Goal: Task Accomplishment & Management: Use online tool/utility

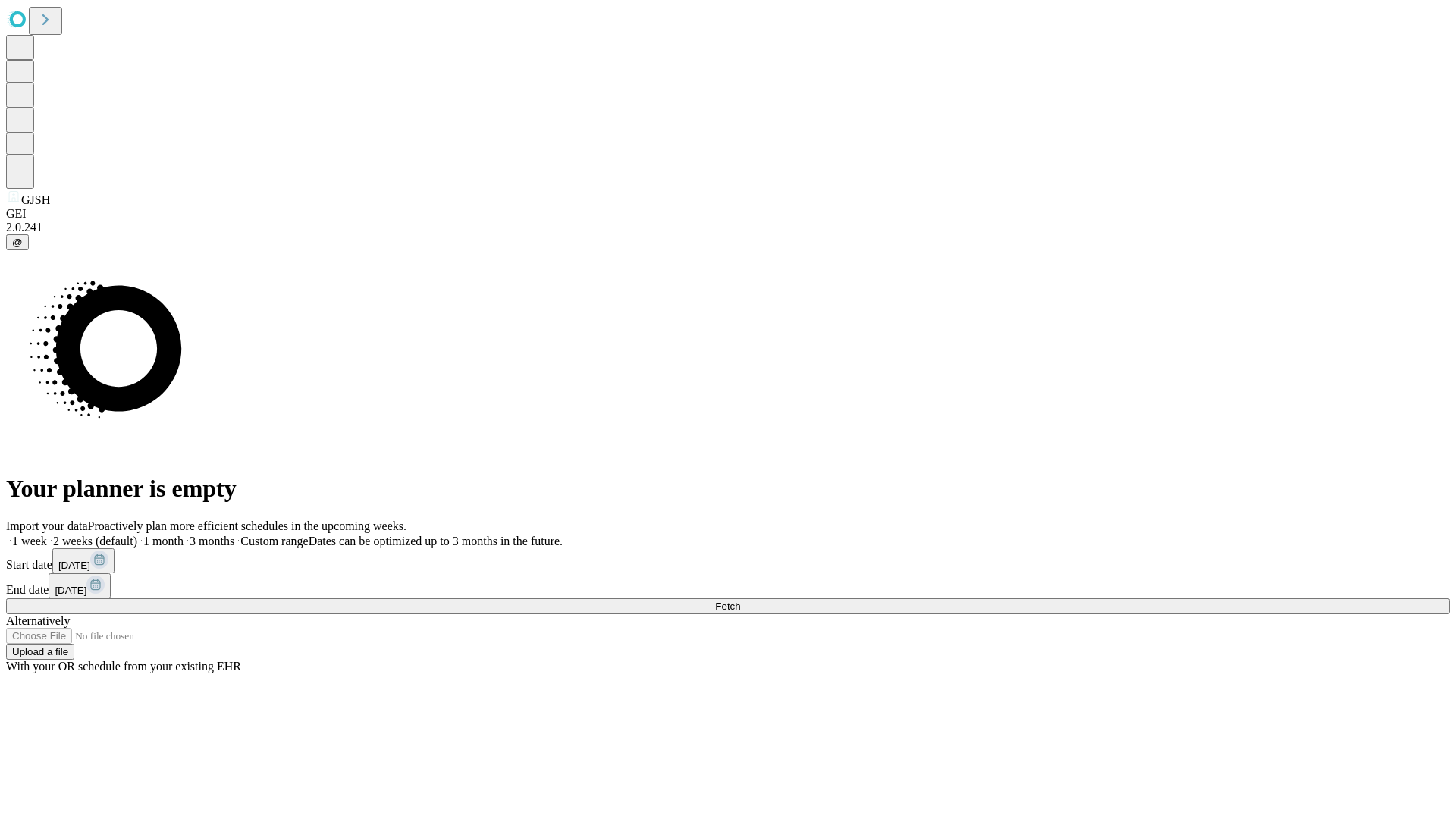
click at [740, 600] on span "Fetch" at bounding box center [728, 606] width 25 height 11
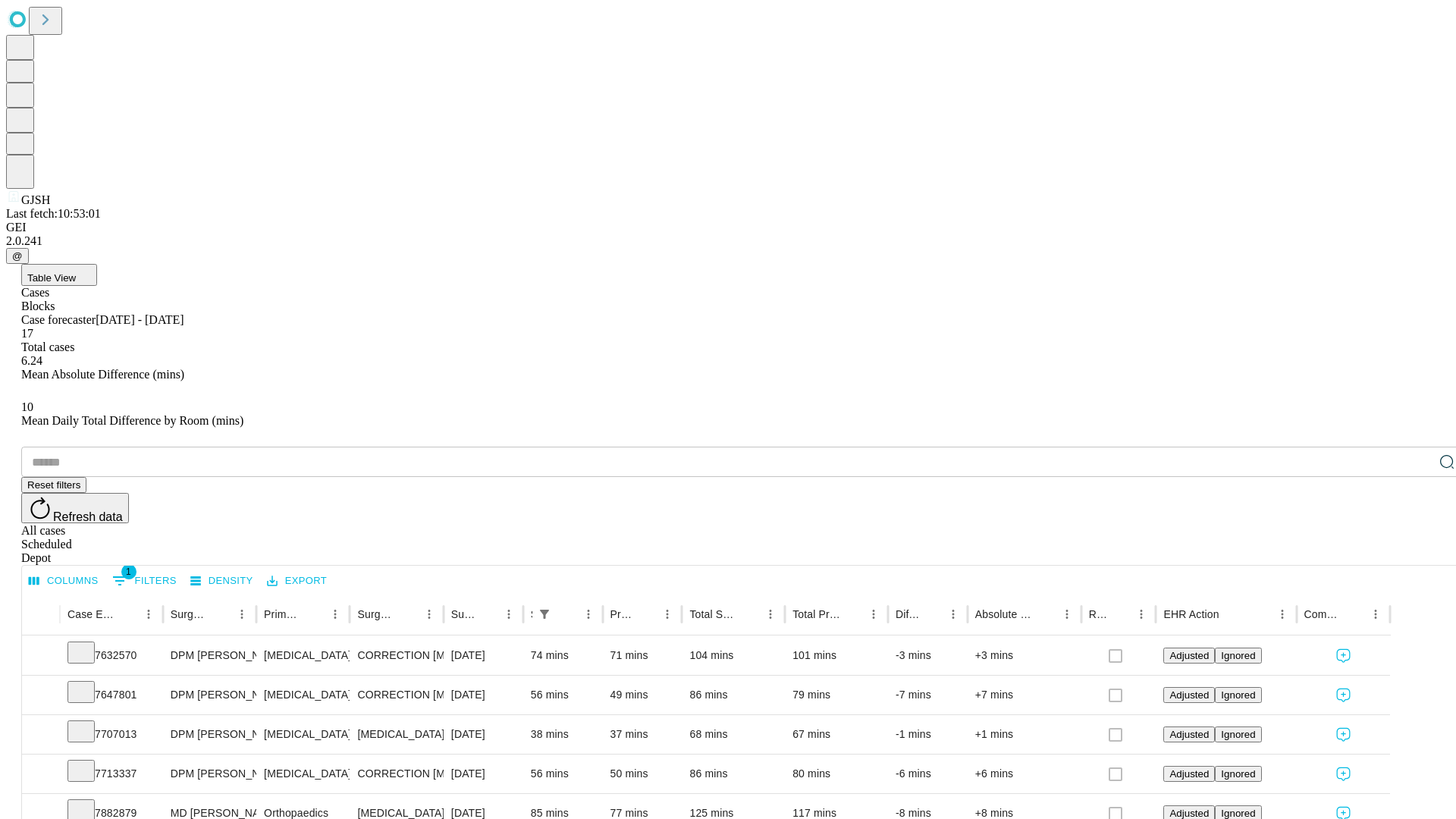
click at [1416, 552] on div "Depot" at bounding box center [743, 558] width 1444 height 13
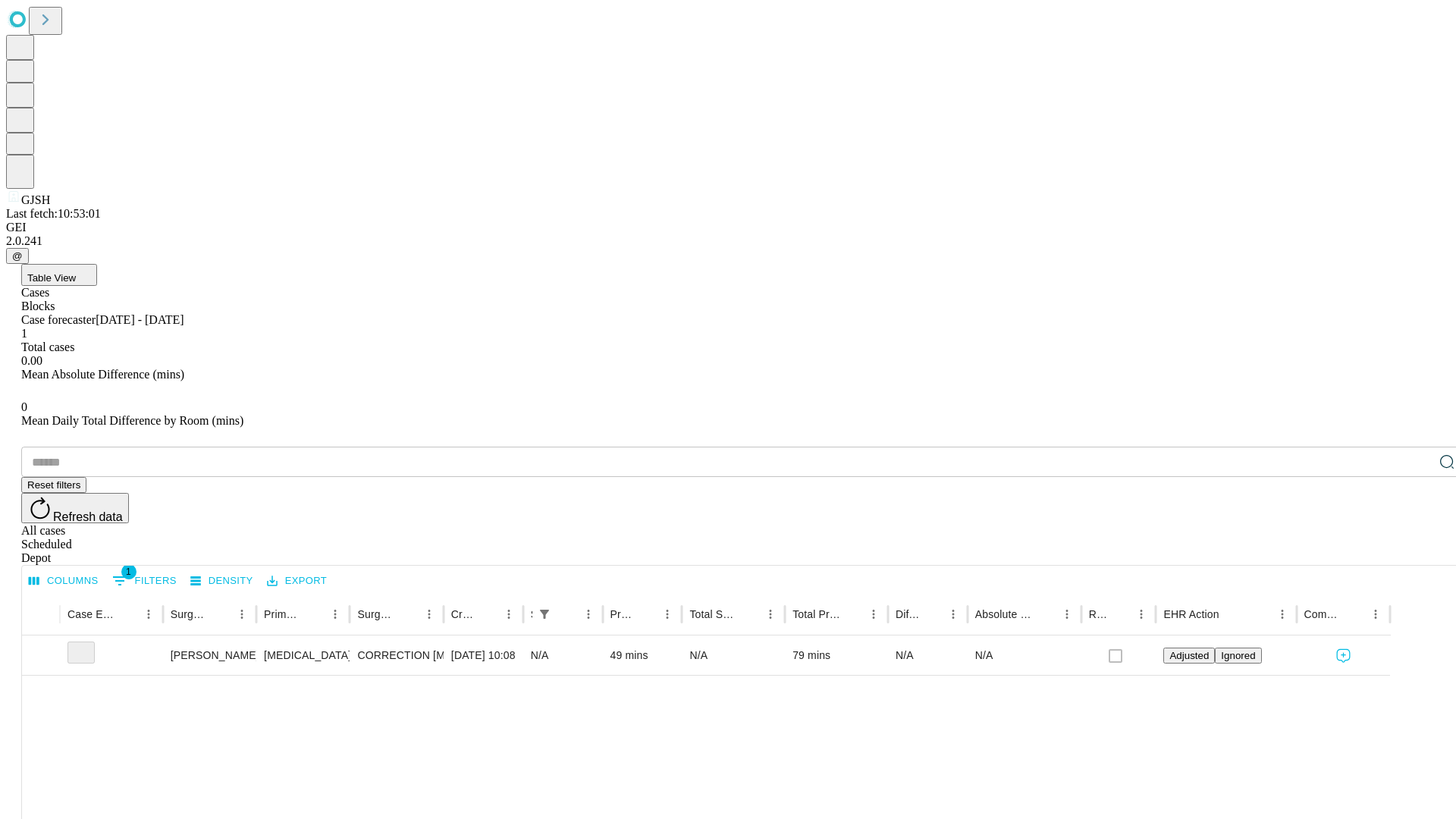
click at [1292, 524] on div "All cases" at bounding box center [743, 531] width 1444 height 13
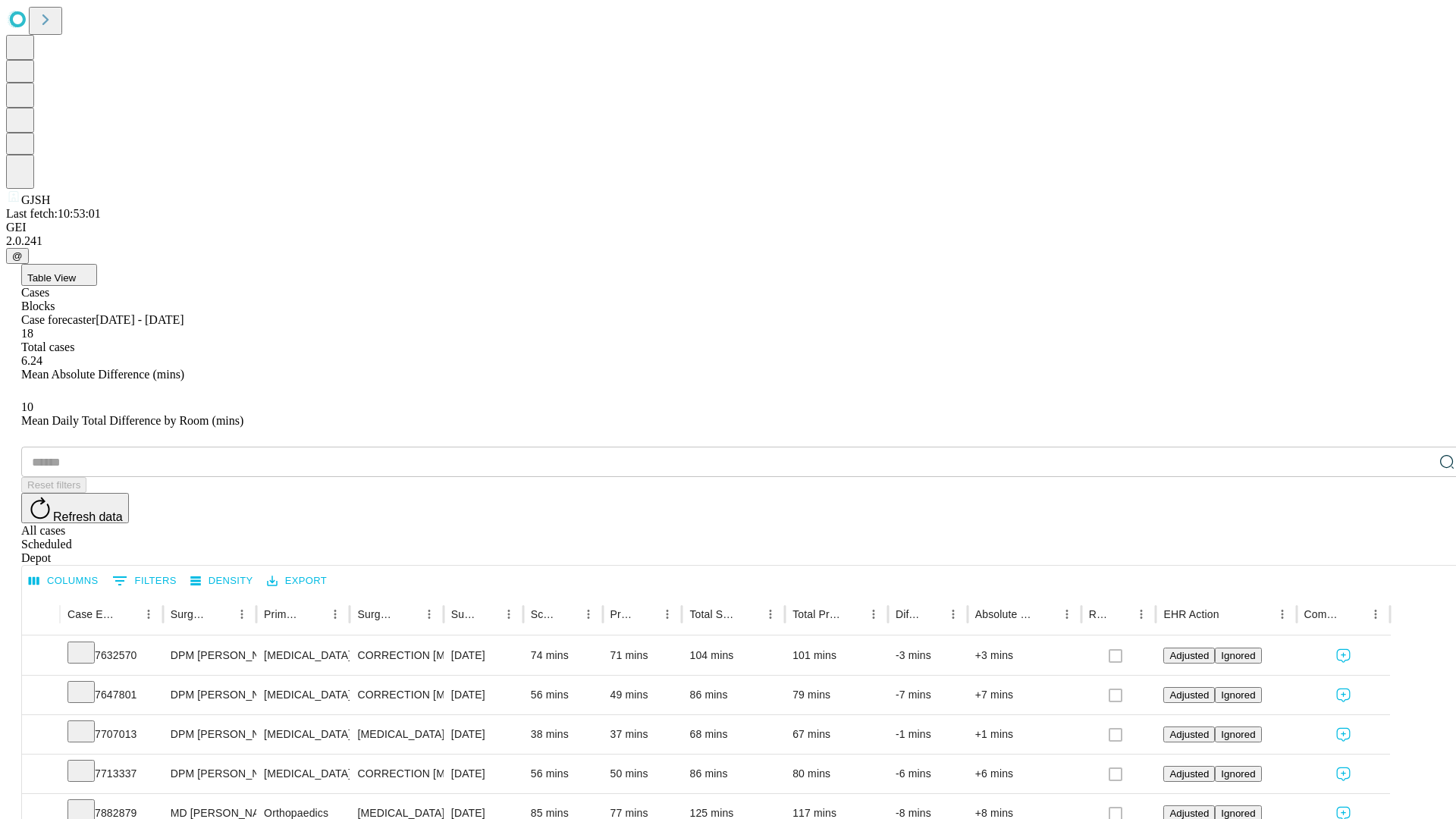
type input "*******"
